Goal: Ask a question: Seek information or help from site administrators or community

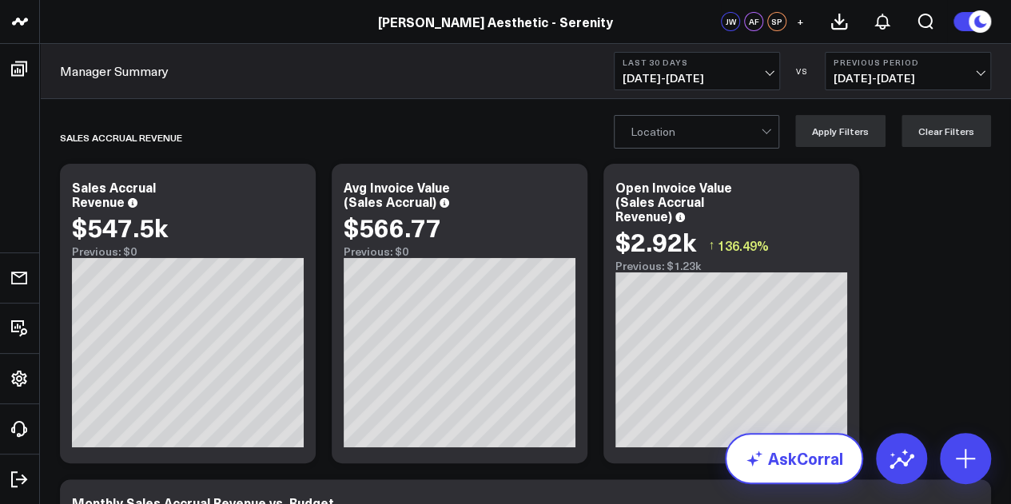
click at [794, 466] on link "AskCorral" at bounding box center [794, 458] width 138 height 51
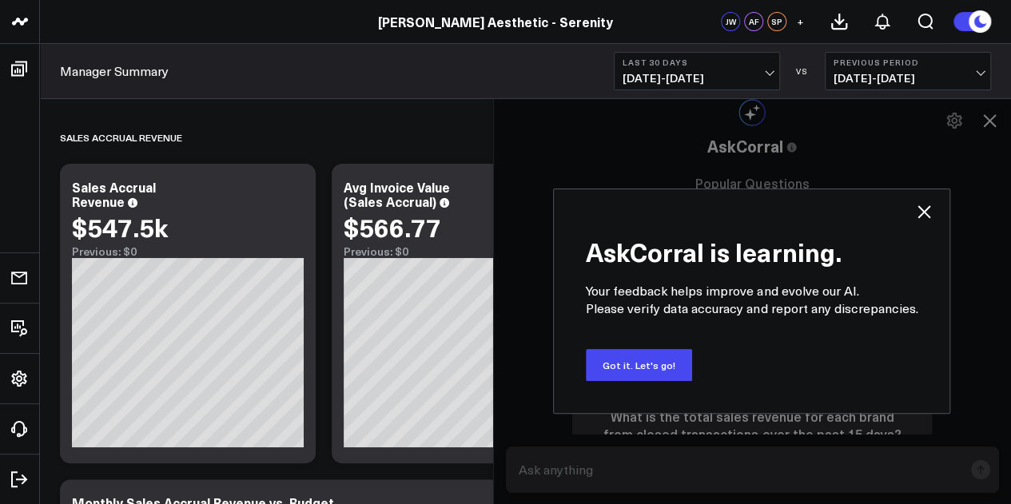
click at [929, 210] on icon at bounding box center [923, 211] width 19 height 19
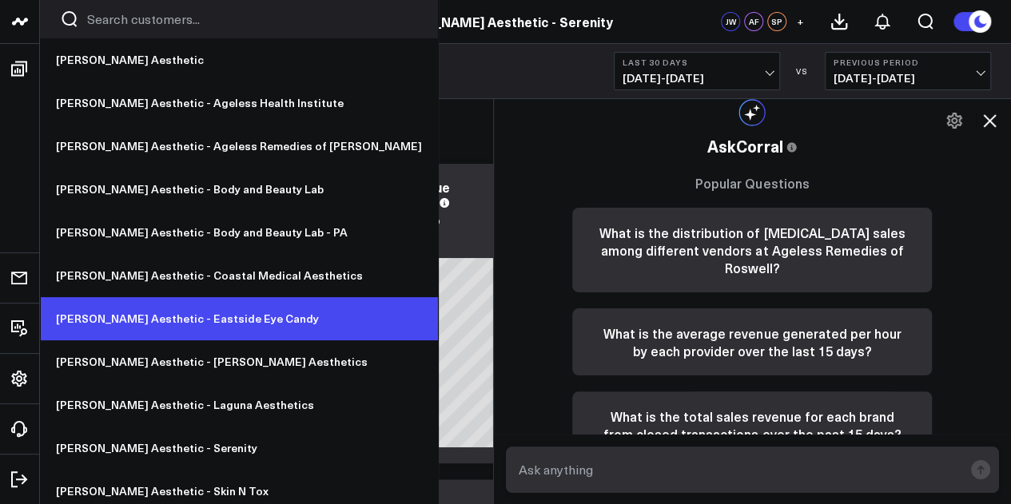
click at [198, 316] on link "[PERSON_NAME] Aesthetic - Eastside Eye Candy" at bounding box center [239, 318] width 398 height 43
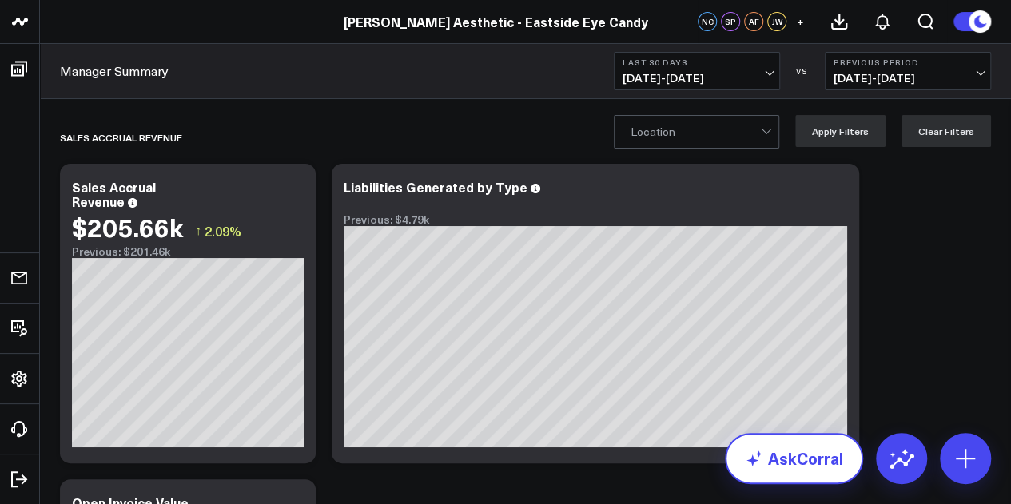
click at [813, 467] on link "AskCorral" at bounding box center [794, 458] width 138 height 51
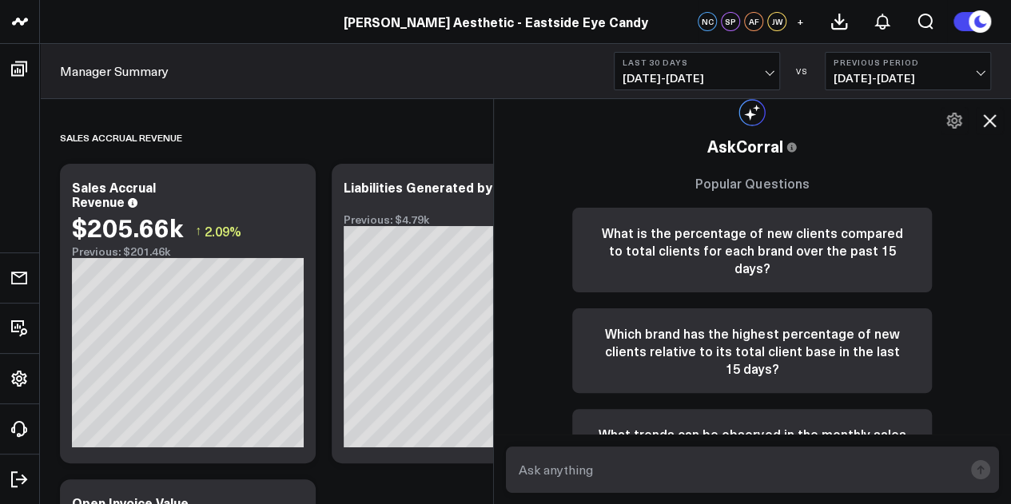
click at [761, 472] on textarea at bounding box center [739, 470] width 449 height 29
type textarea "July 2025 sales accrual?"
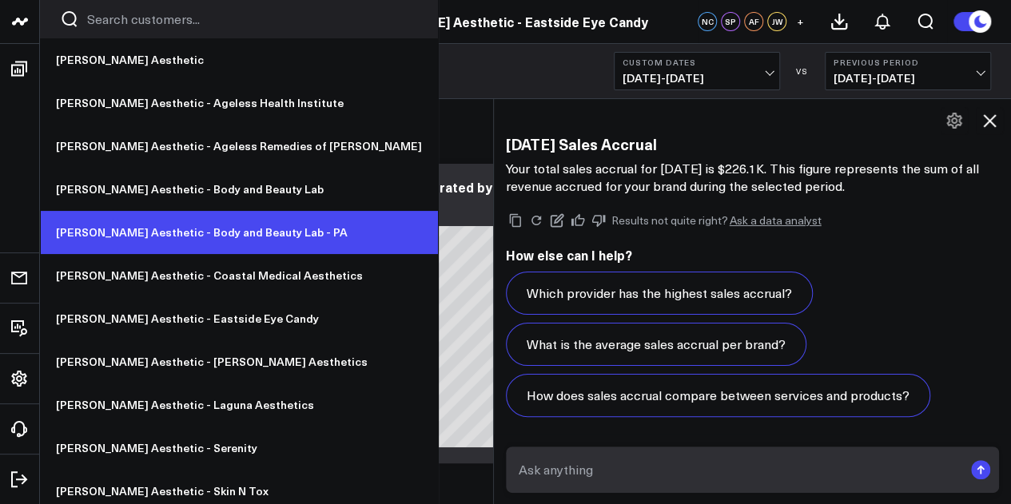
scroll to position [51, 0]
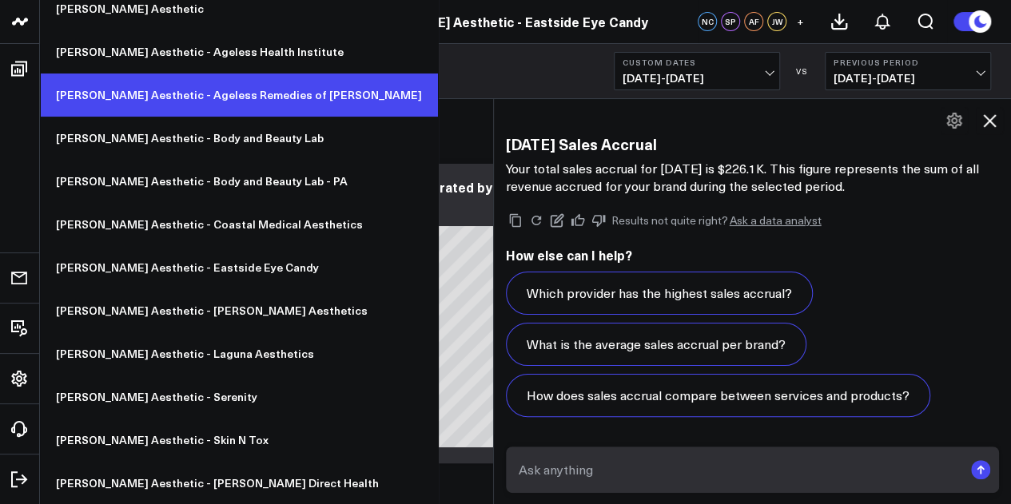
click at [237, 110] on link "[PERSON_NAME] Aesthetic - Ageless Remedies of [PERSON_NAME]" at bounding box center [239, 95] width 398 height 43
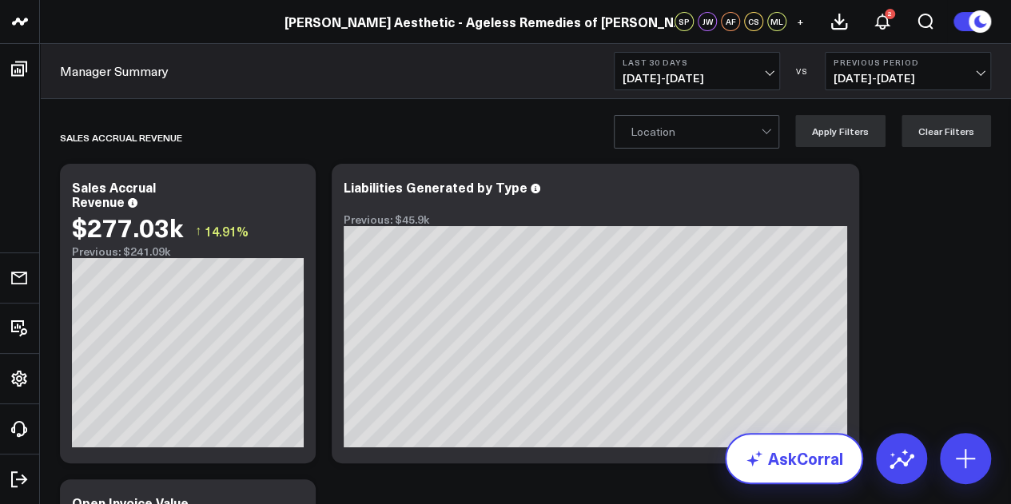
click at [823, 467] on link "AskCorral" at bounding box center [794, 458] width 138 height 51
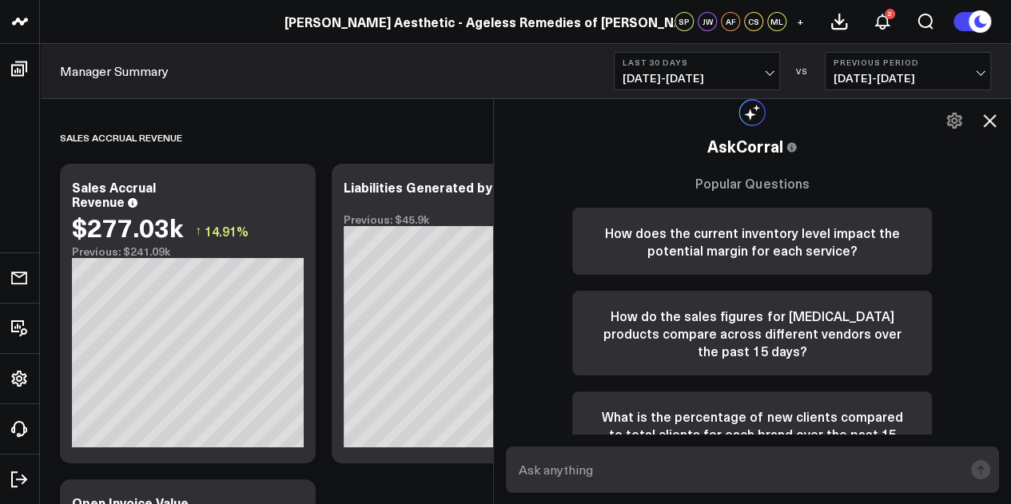
click at [715, 481] on textarea at bounding box center [739, 470] width 449 height 29
type textarea "Sales accrual for July 2025"
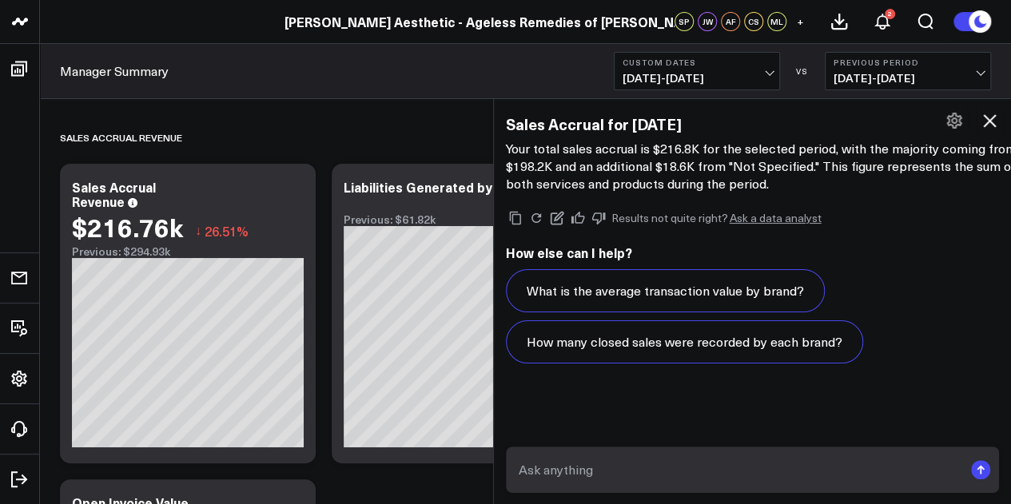
scroll to position [1442, 0]
